Goal: Task Accomplishment & Management: Manage account settings

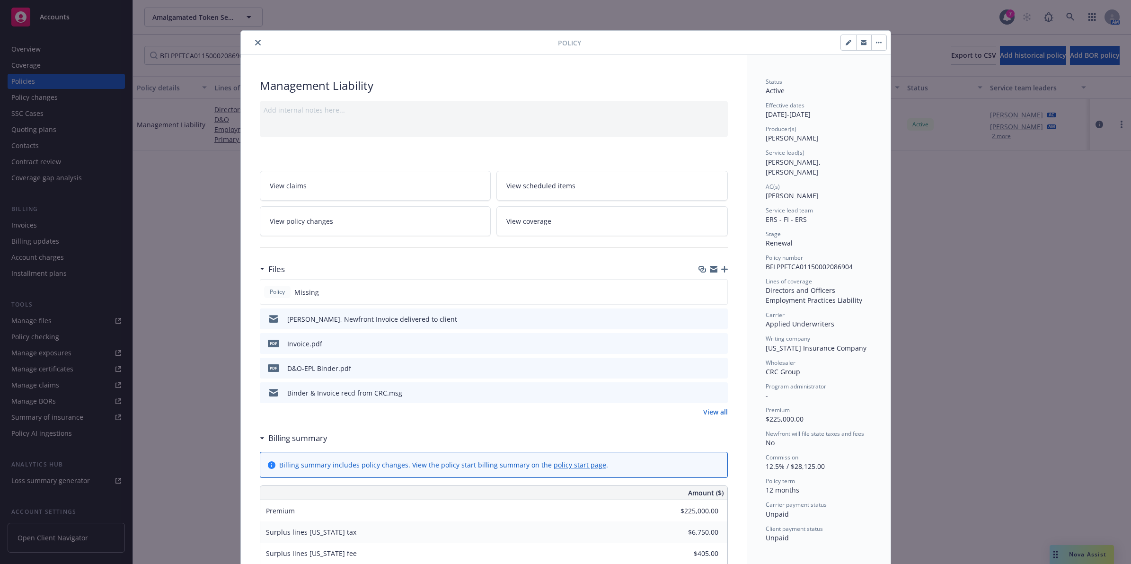
click at [252, 44] on button "close" at bounding box center [257, 42] width 11 height 11
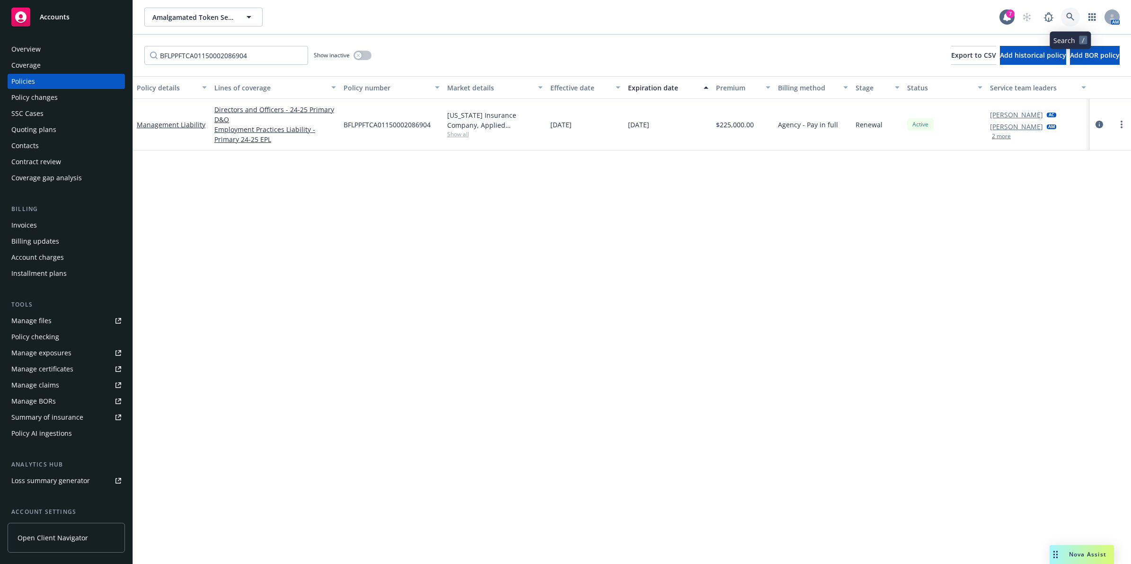
click at [1067, 21] on link at bounding box center [1070, 17] width 19 height 19
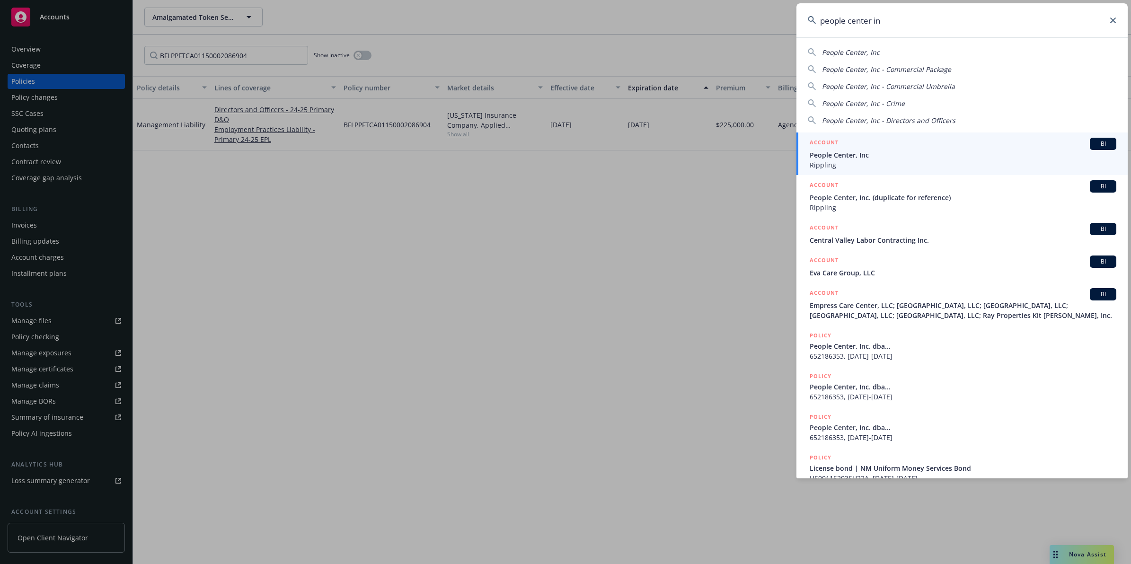
type input "people center in"
click at [860, 154] on span "People Center, Inc" at bounding box center [963, 155] width 307 height 10
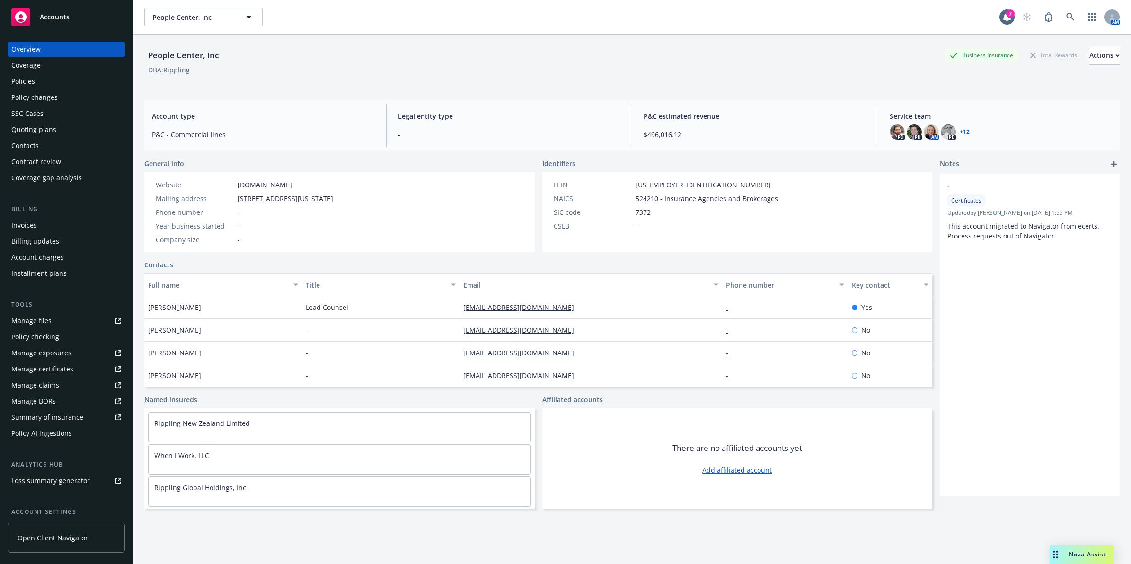
click at [45, 86] on div "Policies" at bounding box center [66, 81] width 110 height 15
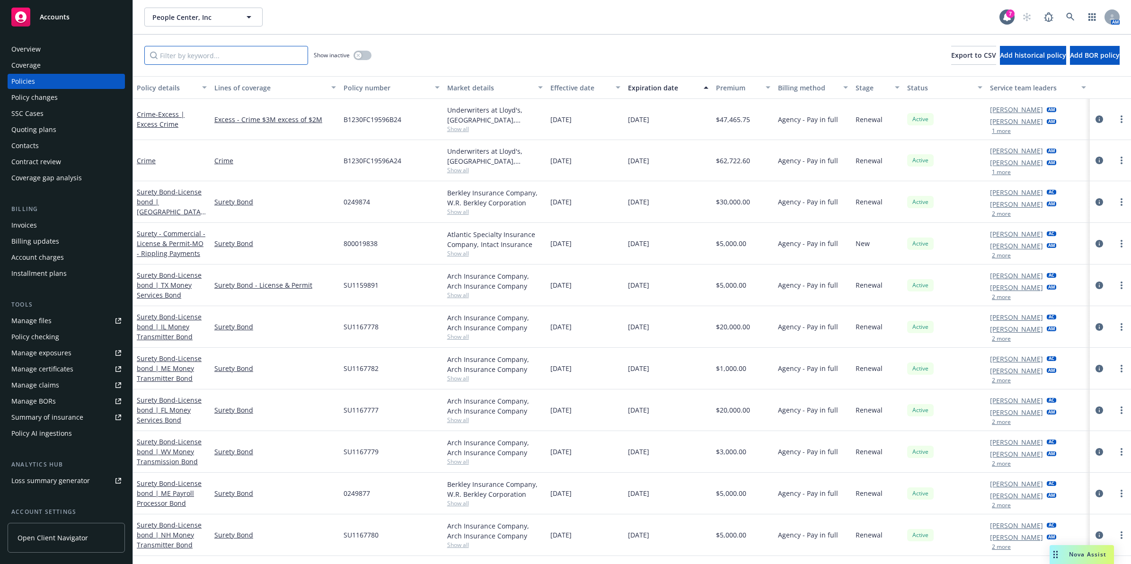
click at [195, 64] on div "Show inactive Export to CSV Add historical policy Add BOR policy" at bounding box center [632, 56] width 998 height 42
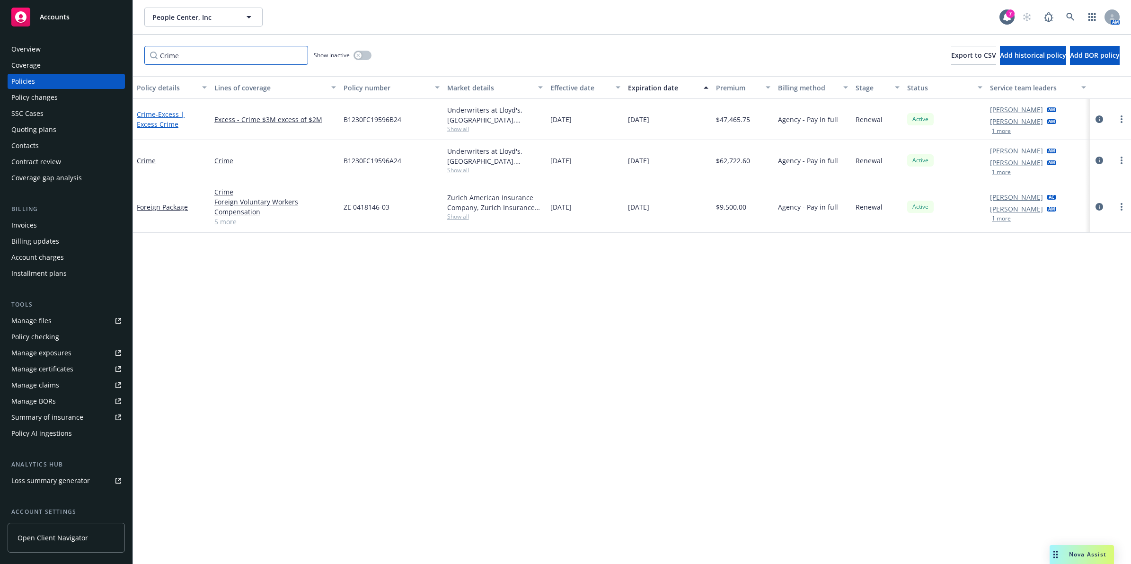
type input "Crime"
click at [157, 117] on span "- Excess | Excess Crime" at bounding box center [161, 119] width 48 height 19
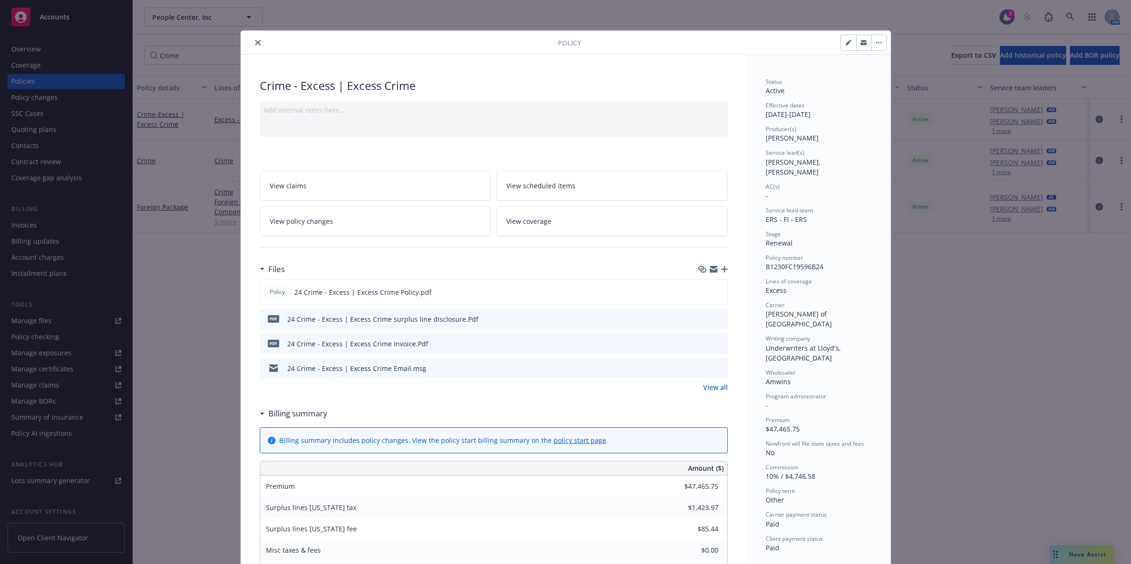
click at [347, 226] on link "View policy changes" at bounding box center [375, 221] width 231 height 30
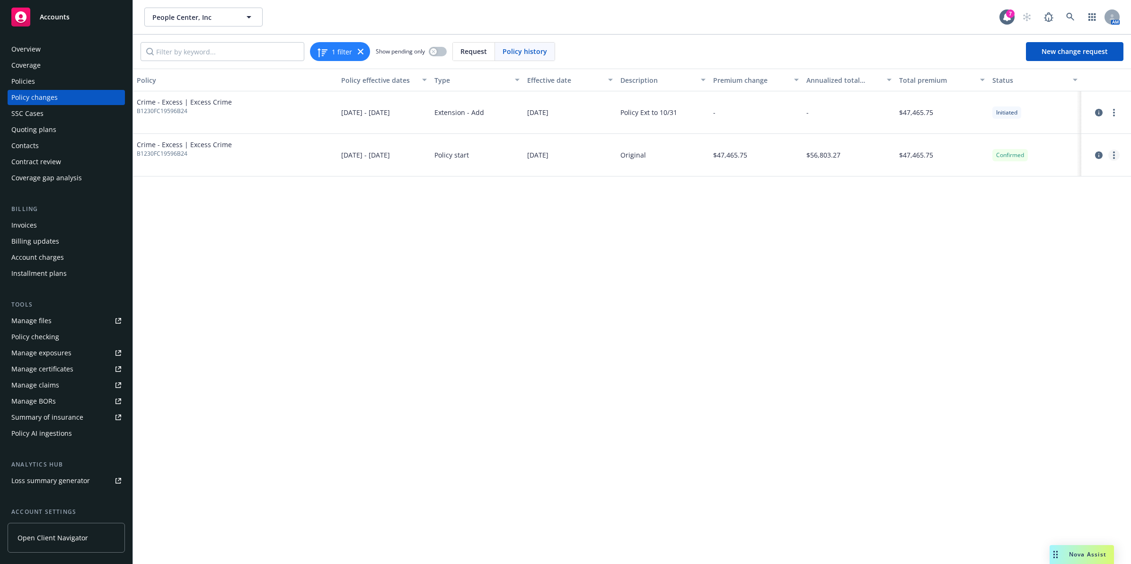
click at [1115, 153] on link "more" at bounding box center [1113, 155] width 11 height 11
click at [1034, 228] on link "Edit billing info" at bounding box center [1037, 231] width 162 height 19
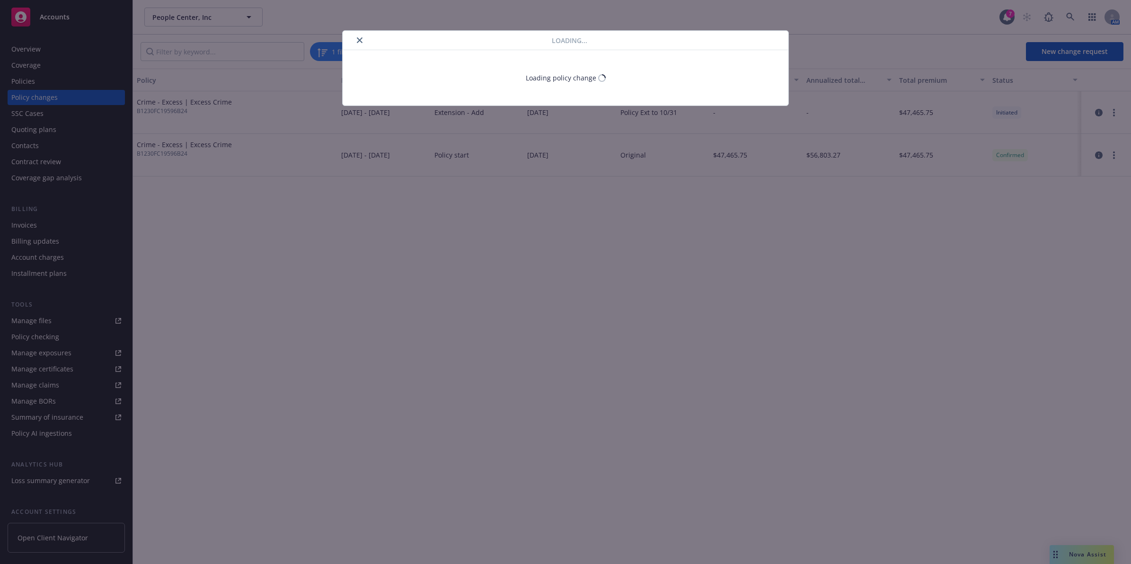
select select "CA"
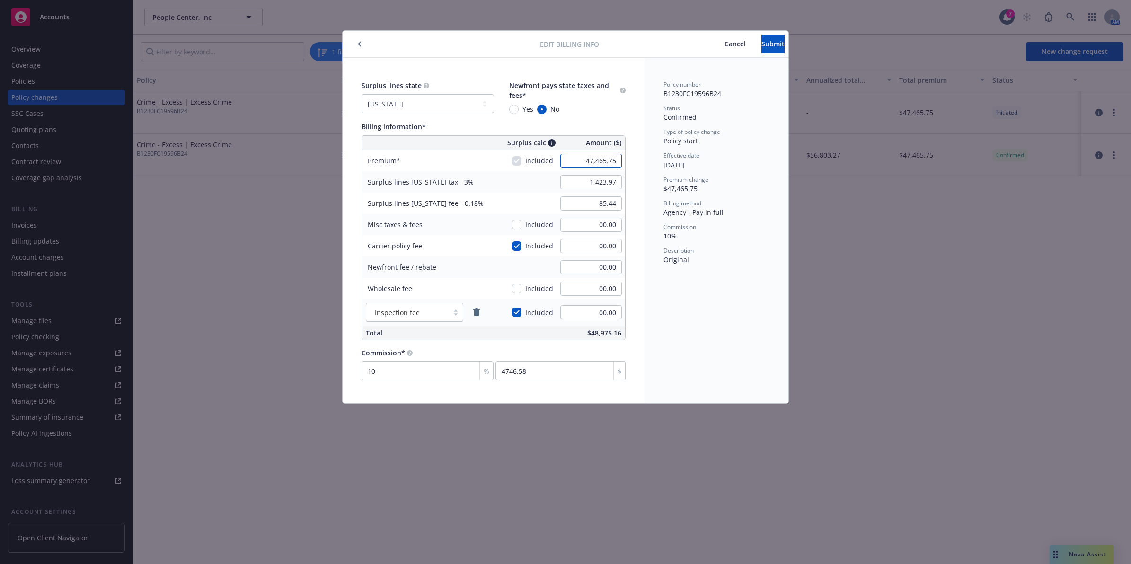
click at [600, 165] on input "47,465.75" at bounding box center [591, 161] width 62 height 14
paste input "5,178.00"
type input "5,178.00"
type input "155.34"
type input "9.32"
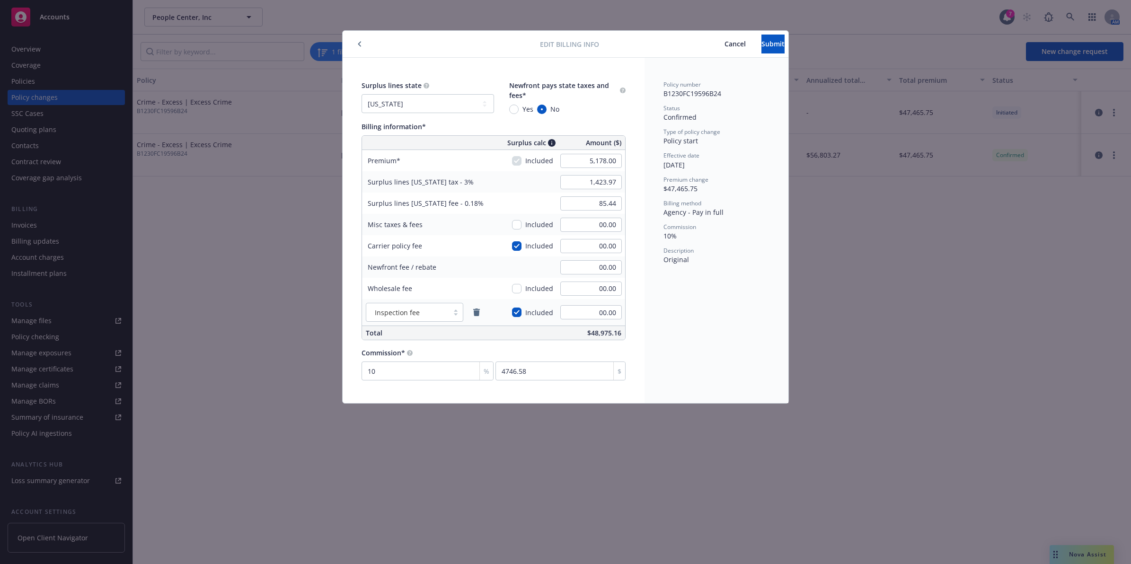
type input "517.8"
click at [694, 180] on span "Premium change" at bounding box center [685, 180] width 45 height 8
click at [608, 183] on input "155.34" at bounding box center [591, 182] width 62 height 14
click at [607, 183] on input "155.34" at bounding box center [591, 182] width 62 height 14
click at [614, 184] on input "155.34" at bounding box center [591, 182] width 62 height 14
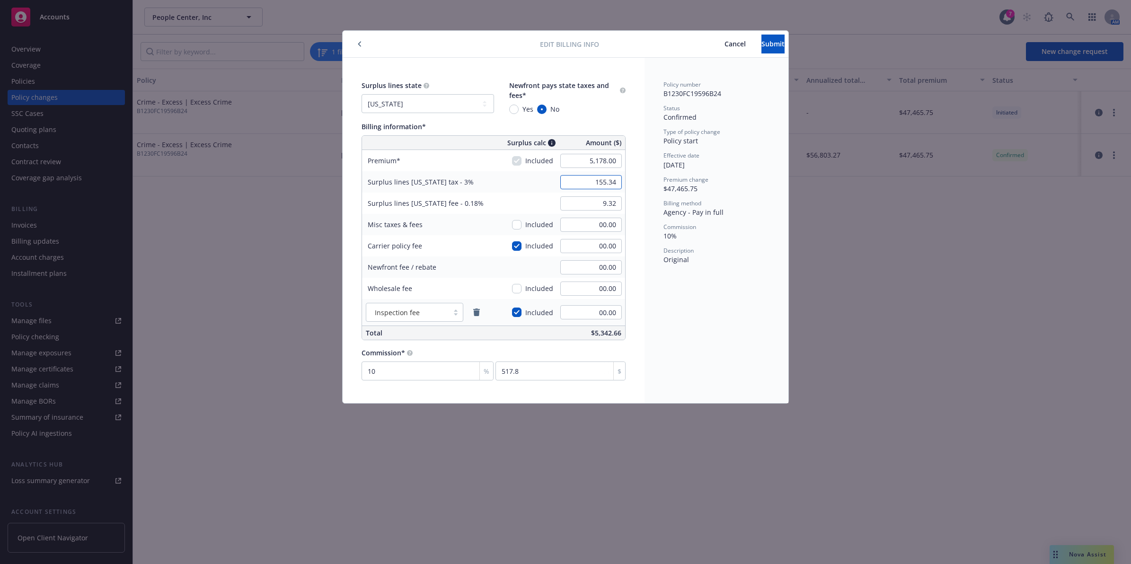
click at [614, 184] on input "155.34" at bounding box center [591, 182] width 62 height 14
click at [610, 201] on input "9.32" at bounding box center [591, 203] width 62 height 14
click at [724, 42] on span "Cancel" at bounding box center [734, 43] width 21 height 9
type input "47,465.75"
type input "1,423.97"
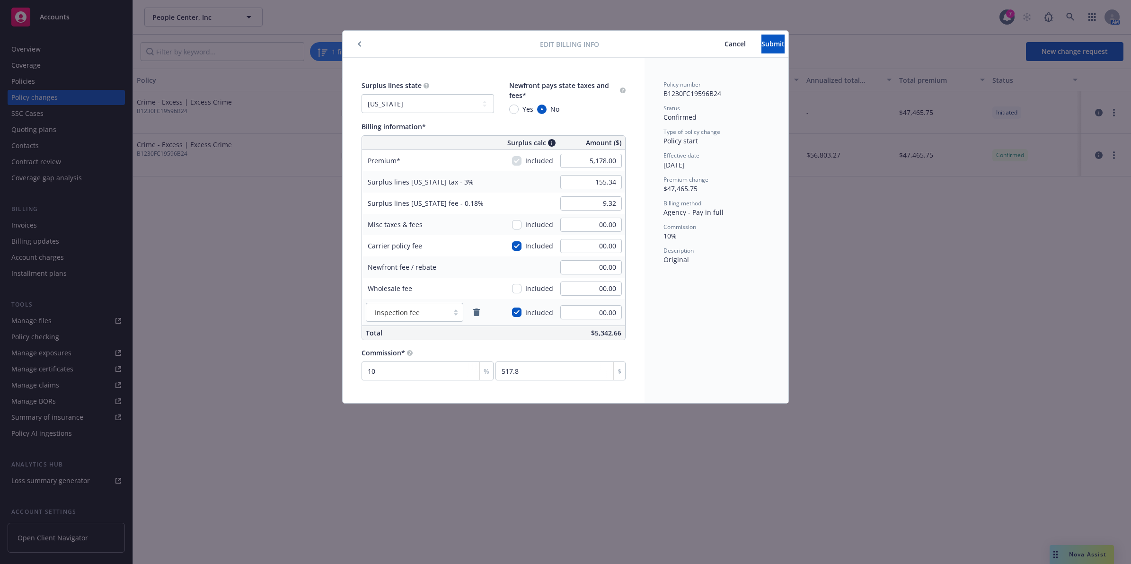
type input "85.44"
type input "4746.58"
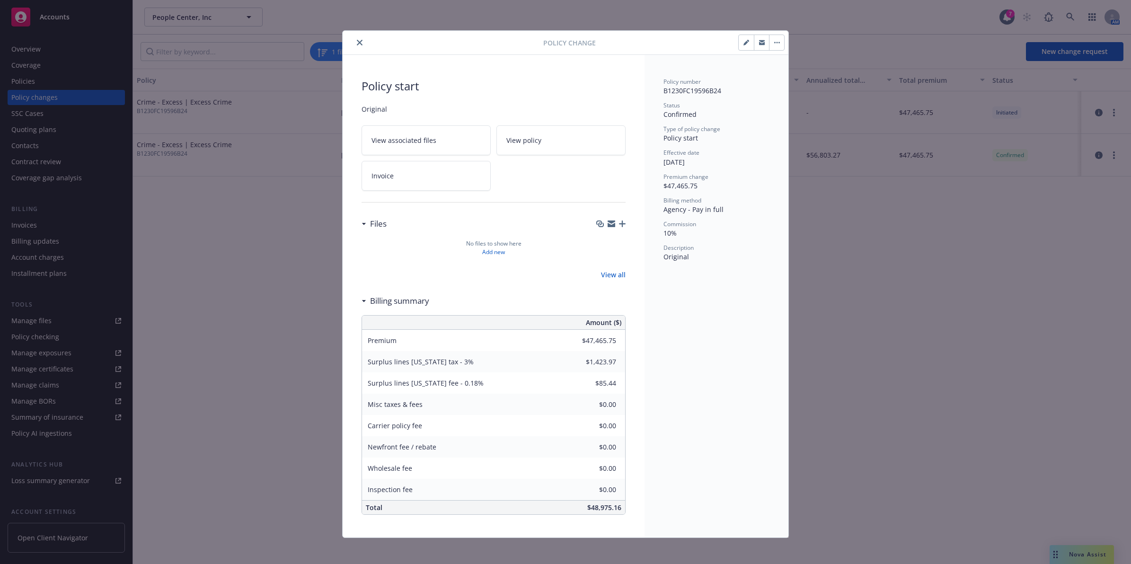
click at [357, 41] on icon "close" at bounding box center [360, 43] width 6 height 6
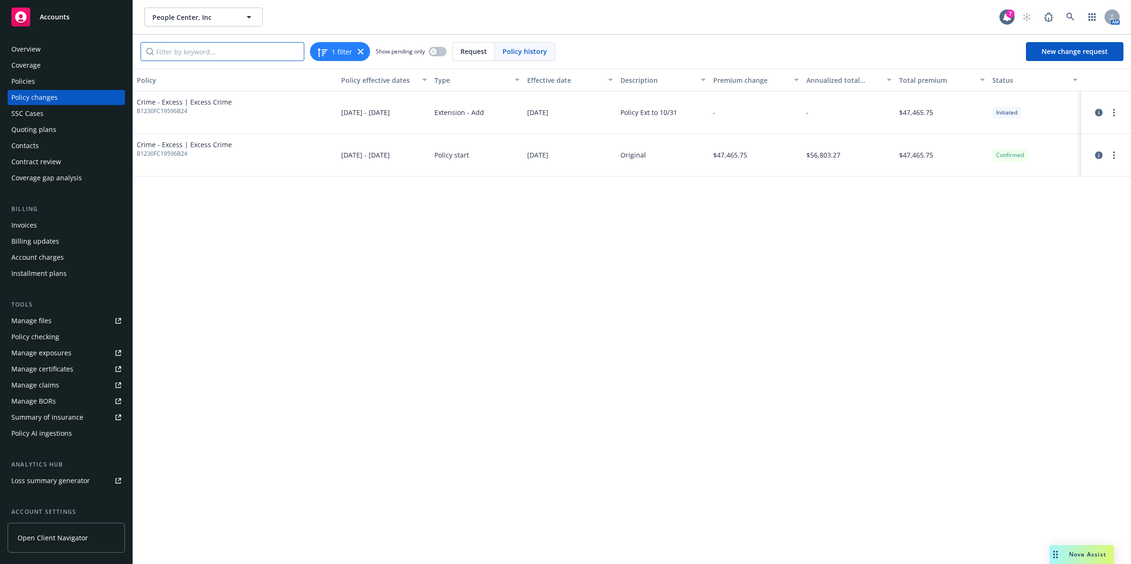
click at [229, 52] on input "Filter by keyword..." at bounding box center [223, 51] width 164 height 19
paste input "B1230FC19596A24"
type input "B1230FC19596A24"
click at [1110, 154] on link "more" at bounding box center [1113, 155] width 11 height 11
click at [1042, 235] on link "Edit billing info" at bounding box center [1037, 231] width 162 height 19
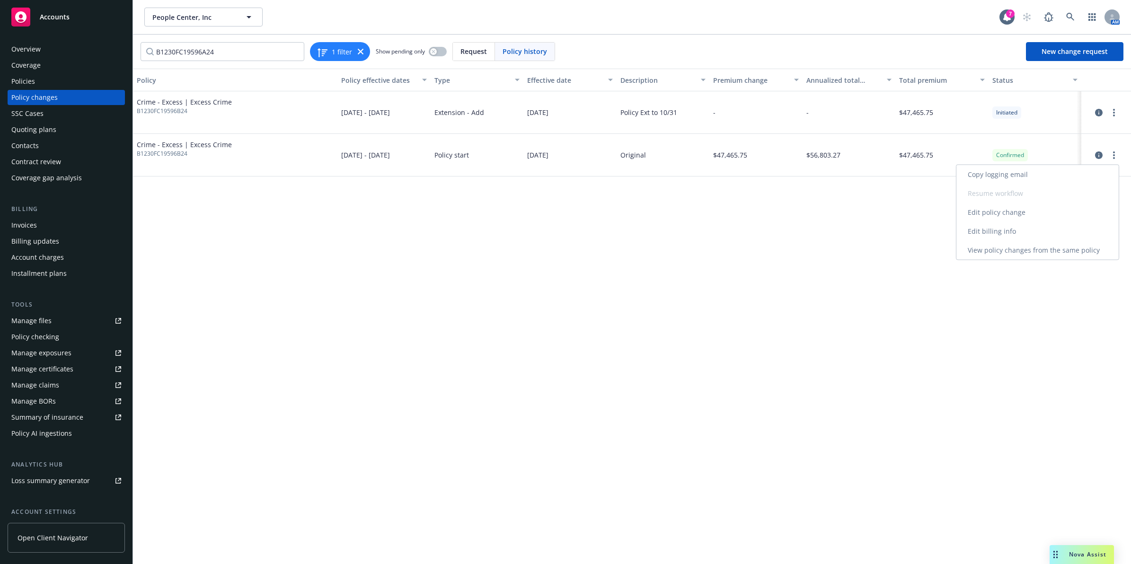
select select "CA"
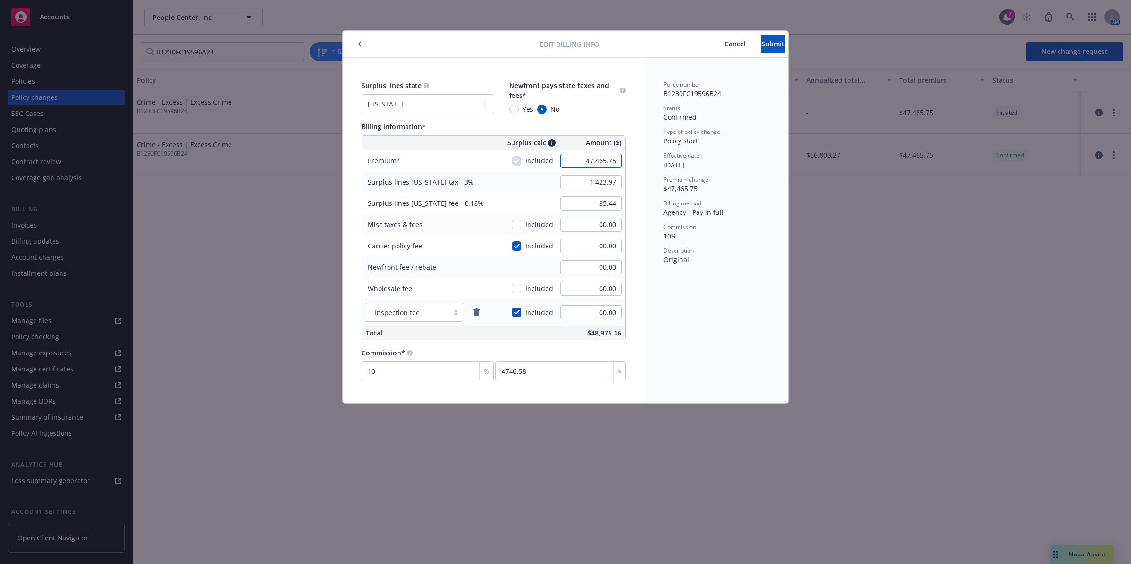
click at [590, 158] on input "47,465.75" at bounding box center [591, 161] width 62 height 14
paste input "6,842.00"
type input "6,842.00"
type input "205.26"
type input "12.32"
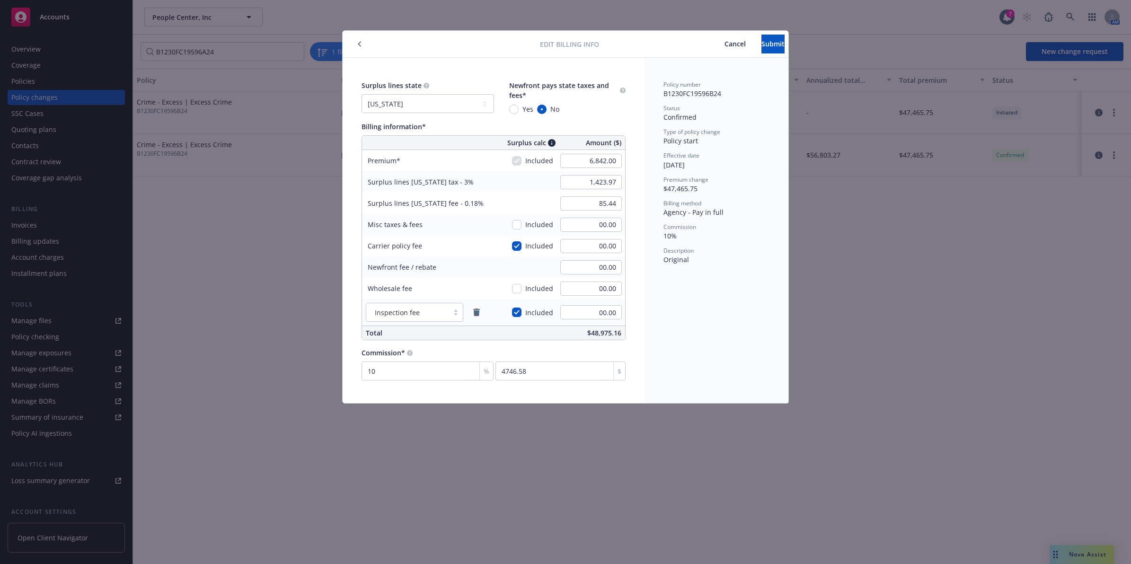
type input "684.2"
click at [727, 158] on div "Effective date" at bounding box center [716, 155] width 106 height 8
click at [610, 181] on input "205.26" at bounding box center [591, 182] width 62 height 14
click at [613, 185] on input "205.26" at bounding box center [591, 182] width 62 height 14
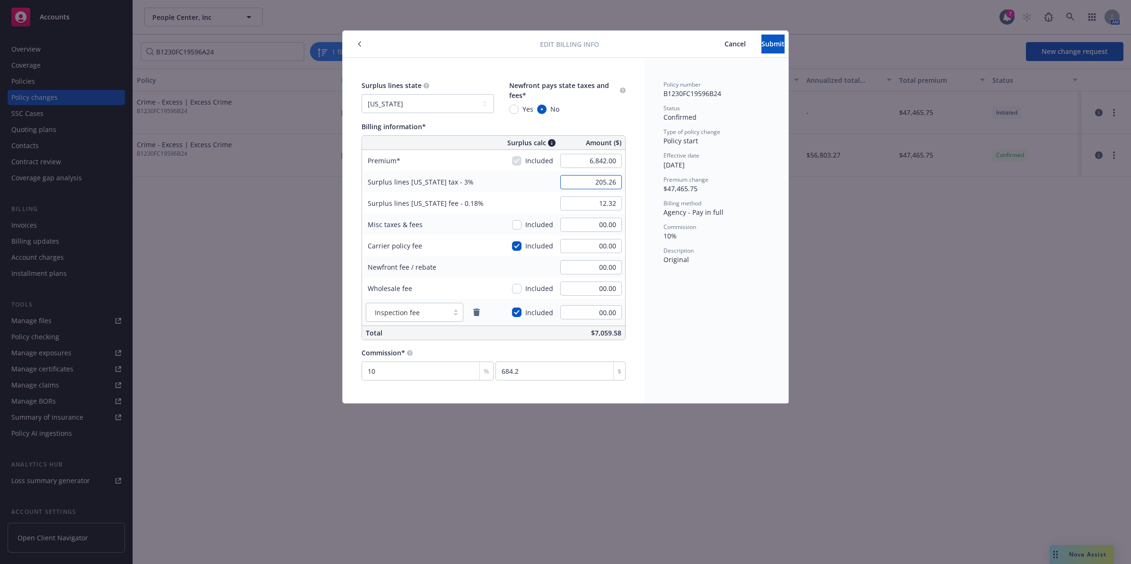
click at [613, 185] on input "205.26" at bounding box center [591, 182] width 62 height 14
click at [612, 206] on input "12.32" at bounding box center [591, 203] width 62 height 14
click at [724, 44] on span "Cancel" at bounding box center [734, 43] width 21 height 9
type input "47,465.75"
type input "1,423.97"
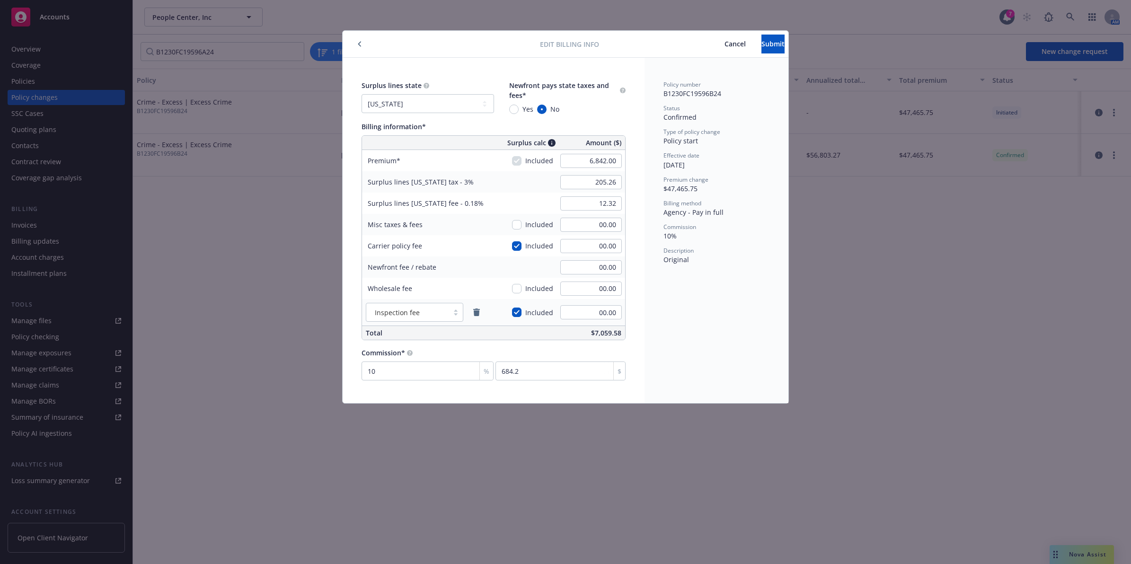
type input "85.44"
type input "4746.58"
